Goal: Information Seeking & Learning: Learn about a topic

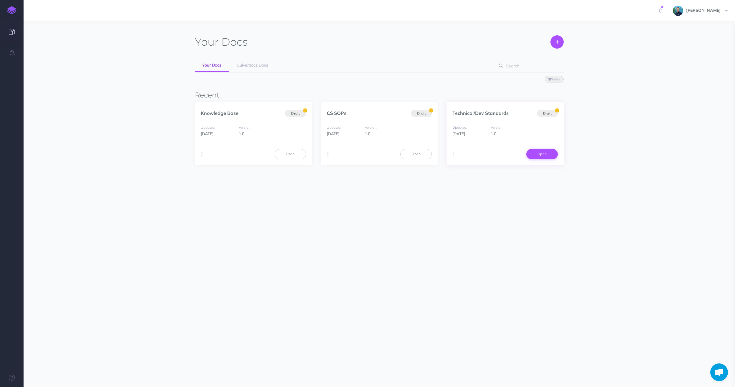
click at [539, 153] on link "Open" at bounding box center [543, 154] width 32 height 10
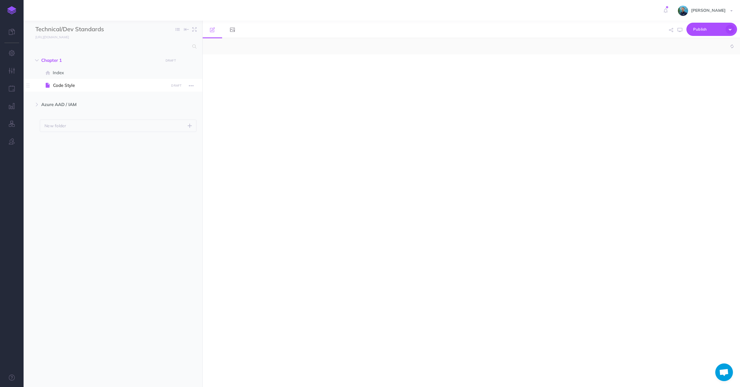
select select "null"
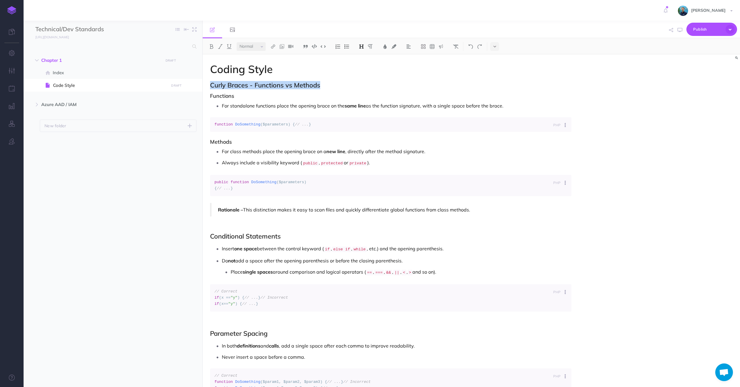
drag, startPoint x: 210, startPoint y: 85, endPoint x: 320, endPoint y: 86, distance: 109.6
click at [320, 86] on h2 "Curly Braces - Functions vs Methods" at bounding box center [390, 85] width 361 height 7
copy h2 "Curly Braces - Functions vs Methods"
drag, startPoint x: 210, startPoint y: 97, endPoint x: 531, endPoint y: 106, distance: 321.2
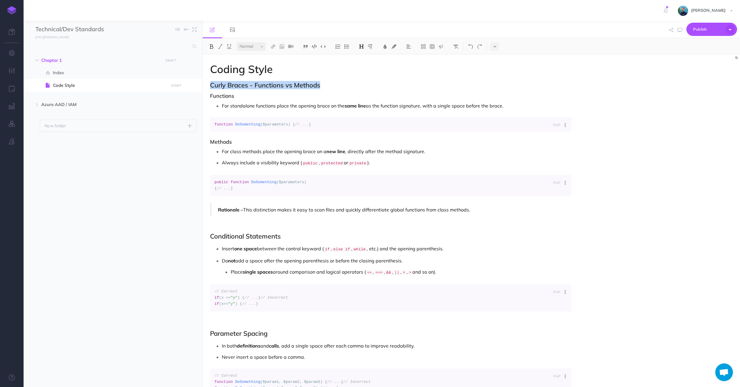
copy div "Functions For standalone functions place the opening brace on the same line as …"
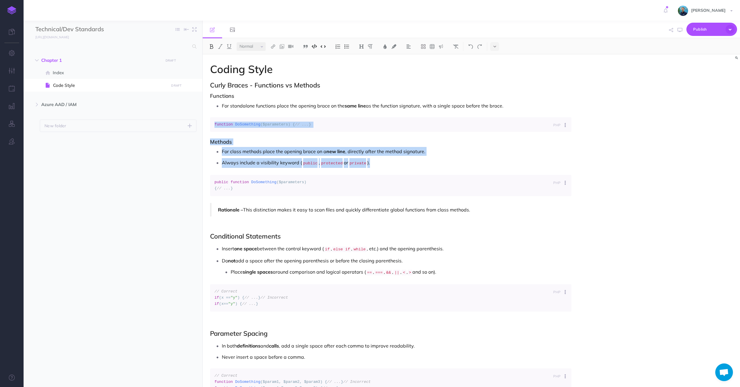
drag, startPoint x: 217, startPoint y: 123, endPoint x: 392, endPoint y: 176, distance: 182.8
copy div "function DoSomething ($parameters) { // ... } Methods For class methods place t…"
drag, startPoint x: 211, startPoint y: 195, endPoint x: 482, endPoint y: 228, distance: 273.0
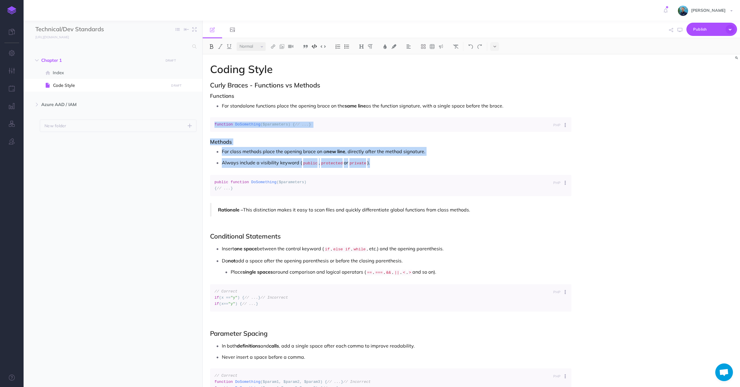
copy div "public function DoSomething ($parameters) { // ... } Rationale – This distincti…"
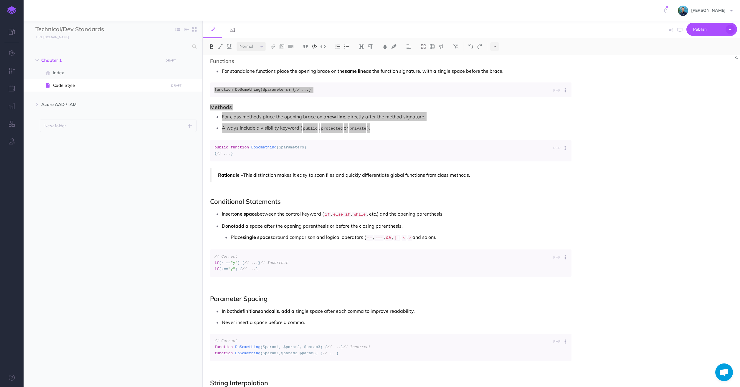
scroll to position [88, 0]
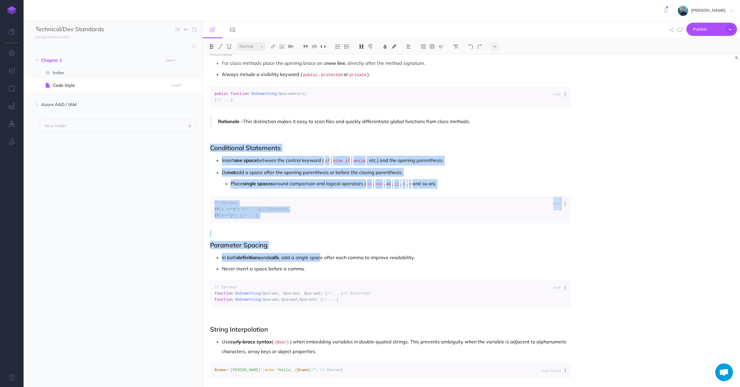
drag, startPoint x: 212, startPoint y: 170, endPoint x: 323, endPoint y: 310, distance: 177.8
click at [323, 310] on div "Coding Style Curly Braces - Functions vs Methods Functions For standalone funct…" at bounding box center [391, 339] width 376 height 746
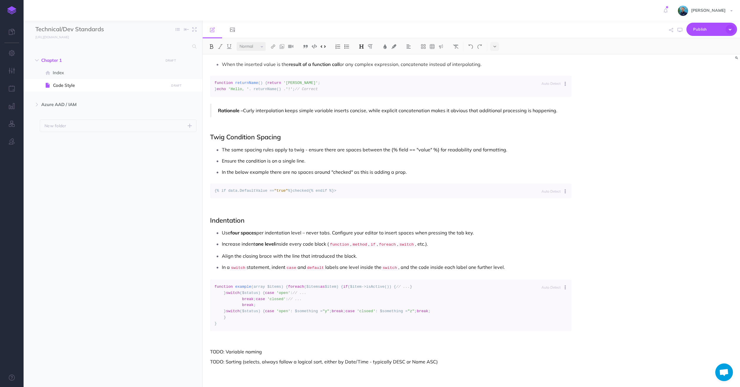
scroll to position [618, 0]
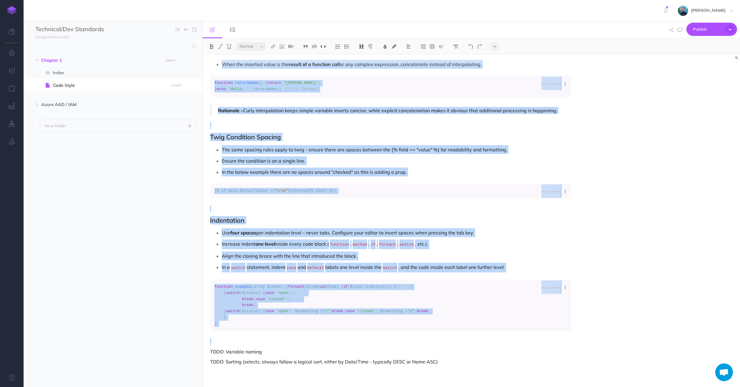
click at [432, 340] on p at bounding box center [390, 341] width 361 height 7
copy div "Conditional Statements Insert one space between the control keyword ( if , else…"
